Goal: Complete application form

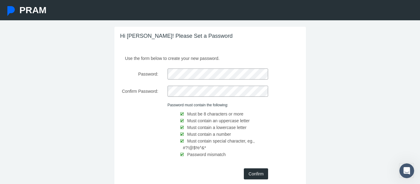
click at [257, 174] on input "Confirm" at bounding box center [256, 174] width 24 height 11
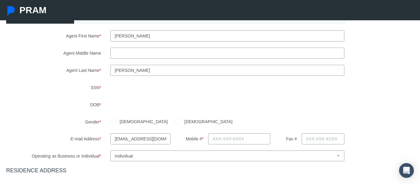
scroll to position [70, 0]
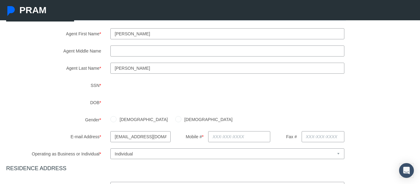
click at [137, 53] on input "Agent Middle Name" at bounding box center [227, 51] width 234 height 11
type input "[PERSON_NAME]"
type input "[EMAIL_ADDRESS][DOMAIN_NAME]"
type input "5207328822"
type input "[STREET_ADDRESS]"
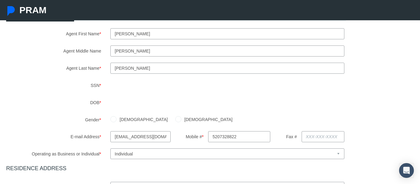
type input "[GEOGRAPHIC_DATA]"
select select "AZ"
type input "85747"
type input "[GEOGRAPHIC_DATA]"
type input "[PHONE_NUMBER]"
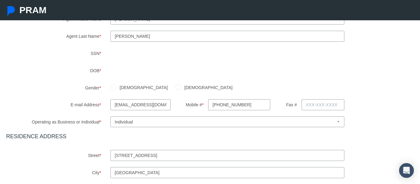
scroll to position [103, 0]
click at [181, 87] on label "[DEMOGRAPHIC_DATA]" at bounding box center [206, 87] width 51 height 7
click at [175, 87] on input "[DEMOGRAPHIC_DATA]" at bounding box center [178, 86] width 6 height 6
radio input "true"
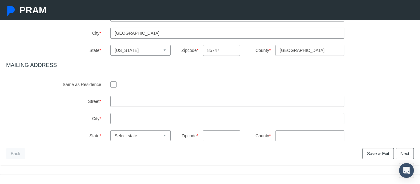
scroll to position [244, 0]
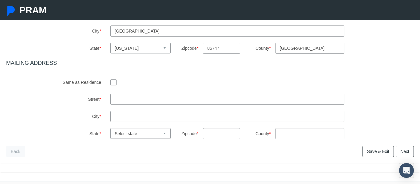
click at [139, 97] on input "text" at bounding box center [227, 99] width 234 height 11
type input "[STREET_ADDRESS]"
type input "[GEOGRAPHIC_DATA]"
select select "AZ"
type input "85747"
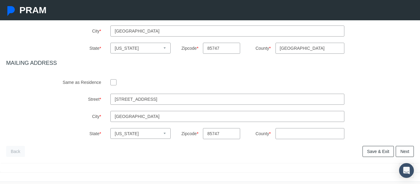
type input "[GEOGRAPHIC_DATA]"
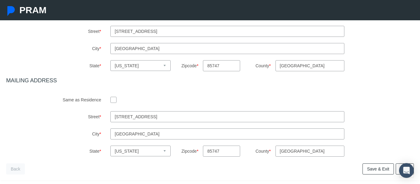
scroll to position [226, 0]
click at [114, 102] on input "checkbox" at bounding box center [113, 100] width 6 height 6
checkbox input "true"
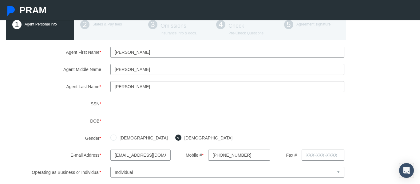
scroll to position [52, 0]
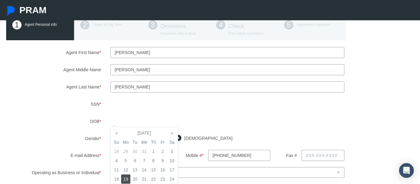
click at [245, 131] on div "Agent First Name * [PERSON_NAME] Agent Middle Name [PERSON_NAME] Agent Last Nam…" at bounding box center [210, 163] width 408 height 233
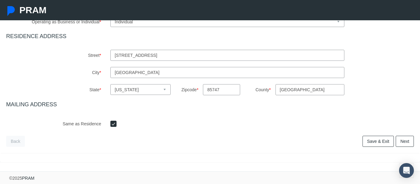
scroll to position [203, 0]
click at [407, 140] on link "Next" at bounding box center [405, 141] width 18 height 11
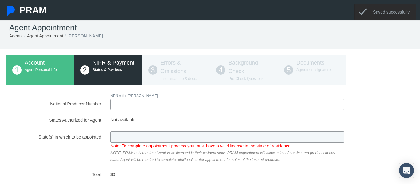
scroll to position [0, 0]
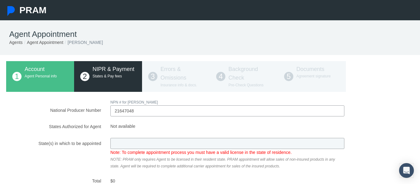
type input "21647048"
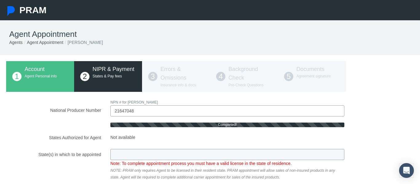
type input "AZ"
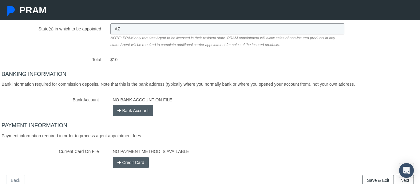
scroll to position [117, 0]
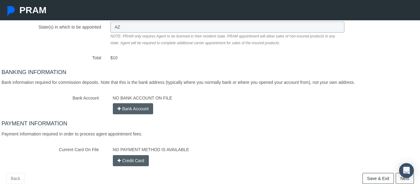
click at [143, 111] on button "Bank Account" at bounding box center [133, 108] width 41 height 11
select select
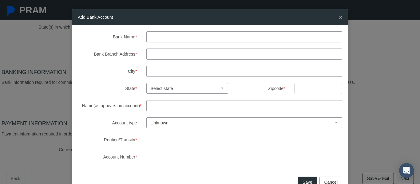
click at [186, 33] on input "Bank Name *" at bounding box center [244, 36] width 196 height 11
type input "Chase Bank"
click at [185, 52] on input "Bank Branch Address *" at bounding box center [244, 54] width 196 height 11
type input "[STREET_ADDRESS][PERSON_NAME]"
click at [183, 70] on input "City *" at bounding box center [244, 71] width 196 height 11
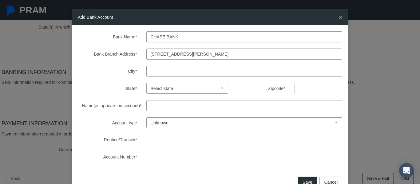
type input "[GEOGRAPHIC_DATA]"
select select "AZ"
type input "85747"
type input "[PERSON_NAME]"
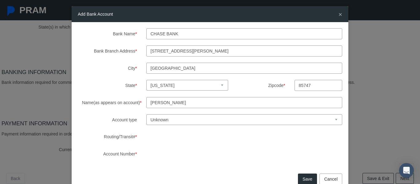
scroll to position [5, 0]
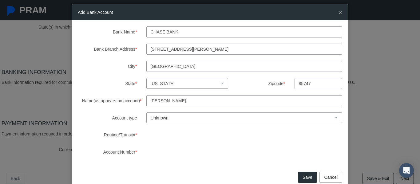
click at [164, 120] on select "Unknown Checking Savings" at bounding box center [244, 118] width 196 height 11
select select "1"
click at [146, 113] on select "Unknown Checking Savings" at bounding box center [244, 118] width 196 height 11
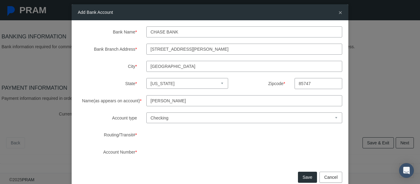
scroll to position [155, 0]
click at [312, 178] on button "Save" at bounding box center [307, 177] width 19 height 11
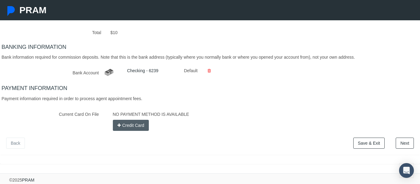
scroll to position [141, 0]
click at [144, 124] on button "Credit Card" at bounding box center [131, 126] width 36 height 11
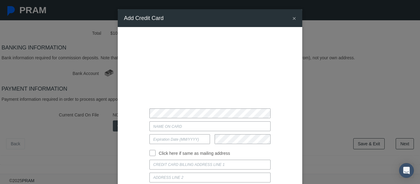
type input "[PERSON_NAME]"
type input "05/2029"
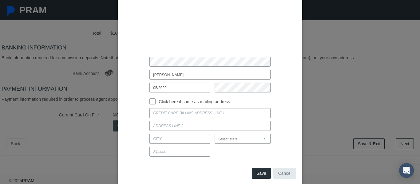
scroll to position [62, 0]
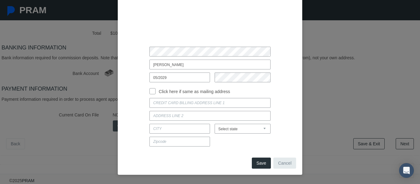
click at [153, 91] on input "Click here if same as mailing address" at bounding box center [152, 91] width 6 height 6
checkbox input "true"
type input "[STREET_ADDRESS]"
type input "[GEOGRAPHIC_DATA]"
select select "AZ"
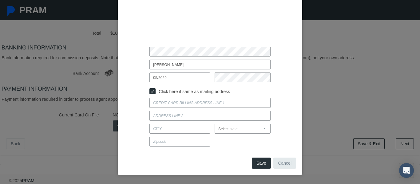
type input "85747"
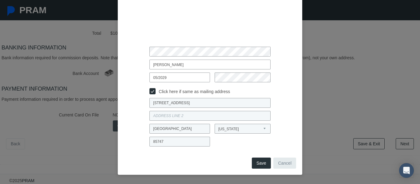
click at [263, 162] on button "Save" at bounding box center [261, 163] width 19 height 11
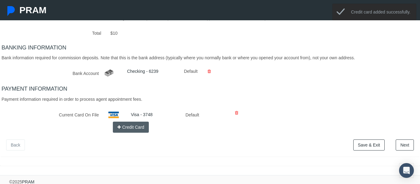
scroll to position [146, 0]
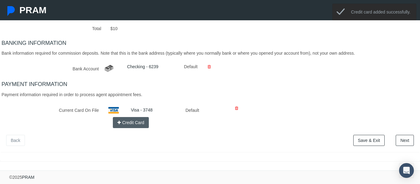
click at [405, 139] on link "Next" at bounding box center [405, 140] width 18 height 11
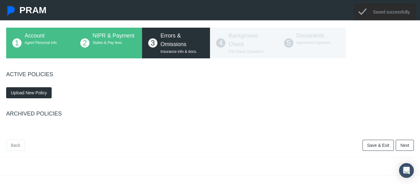
scroll to position [35, 0]
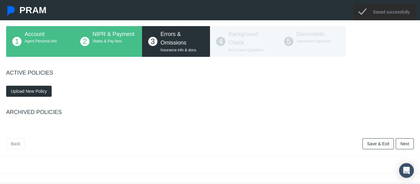
click at [32, 91] on span "Upload New Policy" at bounding box center [29, 91] width 36 height 5
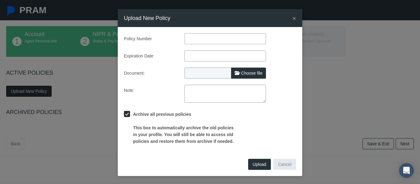
click at [196, 39] on input "text" at bounding box center [225, 38] width 81 height 11
type input "NXTHRc4FJK00PL"
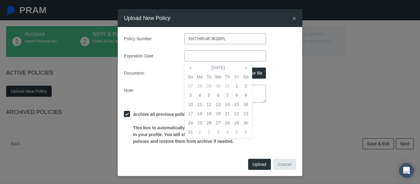
click at [197, 56] on input "text" at bounding box center [225, 55] width 81 height 11
click at [329, 133] on div "× Upload New Policy Policy Number NXTHRc4FJK00PL Expiration Date Document: Choo…" at bounding box center [210, 92] width 420 height 184
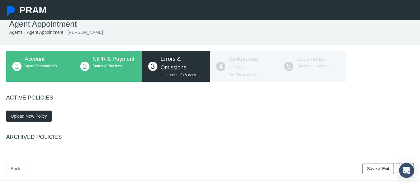
scroll to position [14, 0]
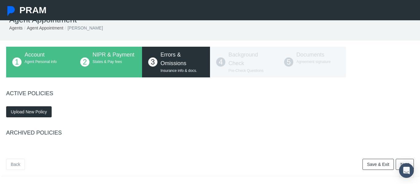
click at [34, 113] on span "Upload New Policy" at bounding box center [29, 111] width 36 height 5
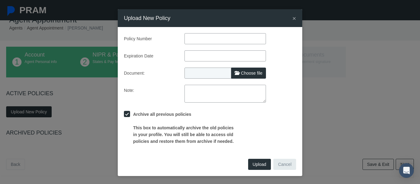
click at [214, 38] on input "text" at bounding box center [225, 38] width 81 height 11
type input "NXTHRc4FJK00PL"
click at [216, 55] on input "text" at bounding box center [225, 55] width 81 height 11
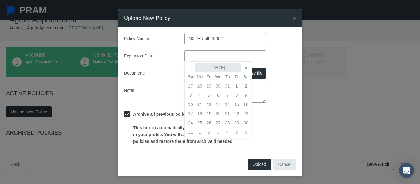
click at [231, 68] on th "[DATE]" at bounding box center [218, 67] width 46 height 9
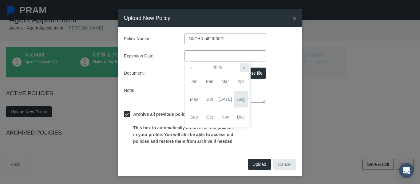
click at [244, 69] on th "»" at bounding box center [244, 67] width 9 height 9
click at [240, 98] on span "Aug" at bounding box center [241, 99] width 14 height 17
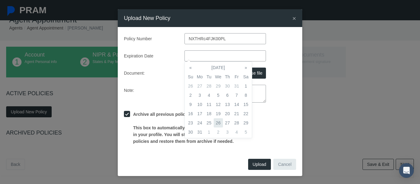
click at [221, 125] on td "26" at bounding box center [218, 122] width 9 height 9
click at [201, 58] on input "[DATE]" at bounding box center [225, 55] width 81 height 11
click at [226, 94] on td "6" at bounding box center [227, 95] width 9 height 9
type input "[DATE]"
click at [275, 135] on div "Archive all previous policies This box to automatically archive the old policie…" at bounding box center [209, 127] width 181 height 36
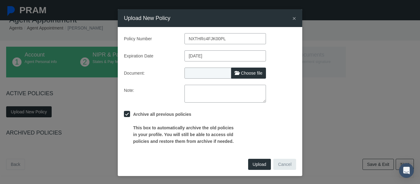
click at [259, 73] on span "Choose file" at bounding box center [252, 73] width 22 height 5
click at [259, 73] on input "Choose file" at bounding box center [225, 72] width 81 height 9
type input "C:\fakepath\NEW EO.pdf"
type input "NEW EO.pdf"
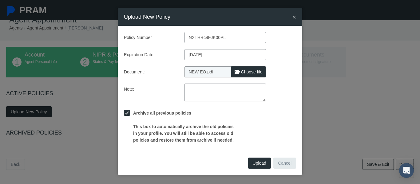
click at [264, 162] on span "Upload" at bounding box center [260, 163] width 14 height 5
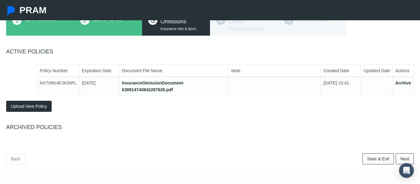
scroll to position [75, 0]
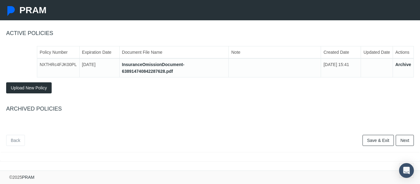
click at [407, 142] on link "Next" at bounding box center [405, 140] width 18 height 11
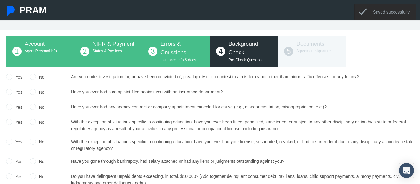
scroll to position [25, 0]
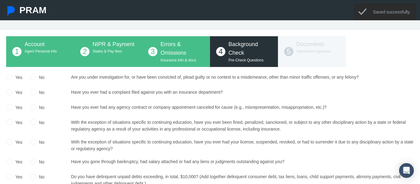
click at [43, 77] on label "No" at bounding box center [40, 77] width 9 height 7
click at [36, 77] on input "No" at bounding box center [33, 77] width 6 height 6
radio input "true"
click at [44, 88] on div "Yes No Upload Document No No" at bounding box center [210, 138] width 408 height 128
click at [37, 93] on label "No" at bounding box center [40, 92] width 9 height 7
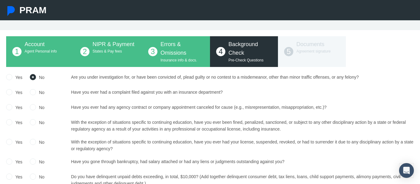
click at [36, 93] on input "No" at bounding box center [33, 92] width 6 height 6
radio input "true"
click at [34, 110] on div "No" at bounding box center [37, 108] width 15 height 9
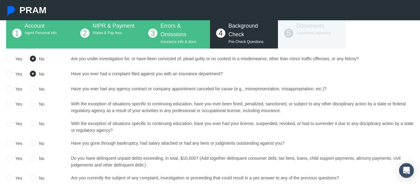
scroll to position [46, 0]
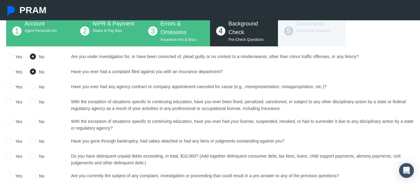
click at [32, 86] on input "No" at bounding box center [33, 86] width 6 height 6
radio input "true"
click at [34, 103] on input "No" at bounding box center [33, 101] width 6 height 6
radio input "true"
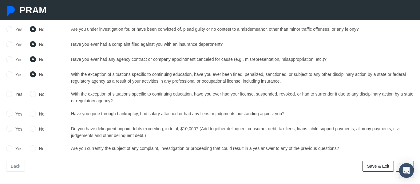
scroll to position [74, 0]
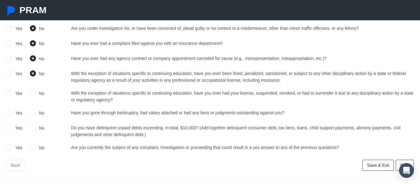
click at [31, 92] on input "No" at bounding box center [33, 93] width 6 height 6
radio input "true"
click at [34, 111] on input "No" at bounding box center [33, 112] width 6 height 6
radio input "true"
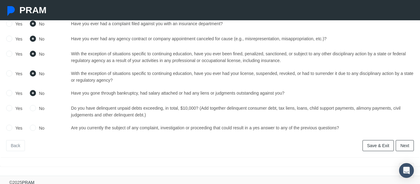
scroll to position [94, 0]
click at [34, 111] on div "No" at bounding box center [37, 108] width 15 height 9
click at [33, 109] on input "No" at bounding box center [33, 107] width 6 height 6
radio input "true"
click at [34, 126] on input "No" at bounding box center [33, 127] width 6 height 6
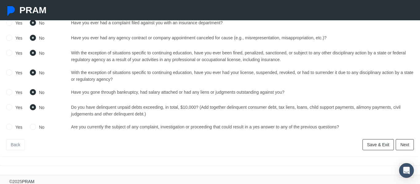
radio input "true"
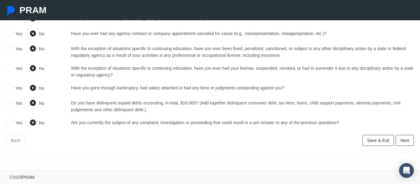
click at [411, 137] on link "Next" at bounding box center [405, 140] width 18 height 11
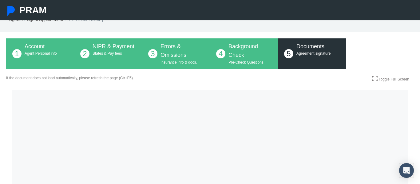
scroll to position [0, 0]
